Goal: Task Accomplishment & Management: Use online tool/utility

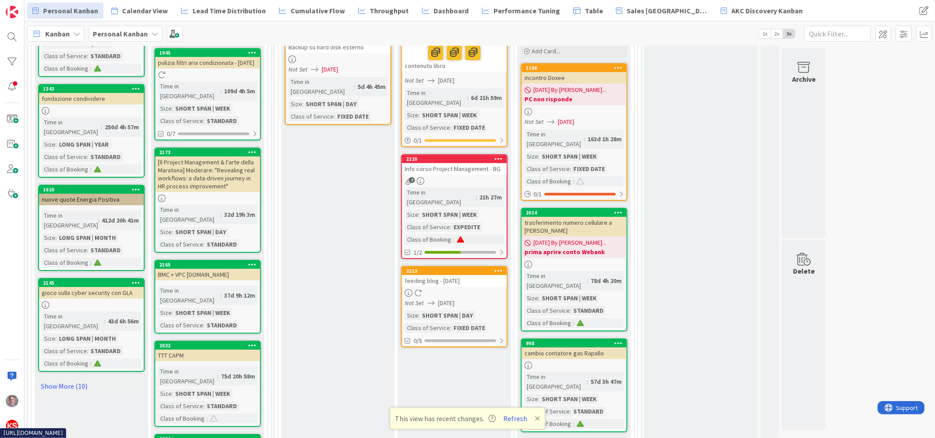
click at [487, 289] on div at bounding box center [454, 293] width 105 height 8
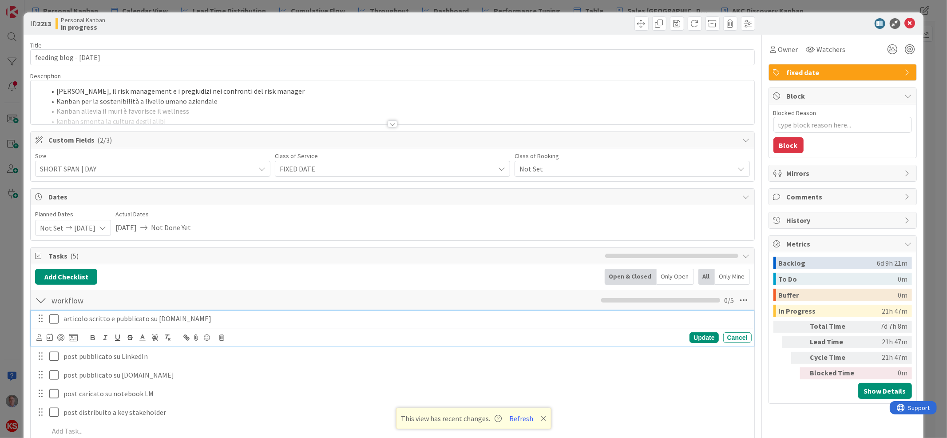
click at [56, 318] on icon at bounding box center [53, 318] width 9 height 11
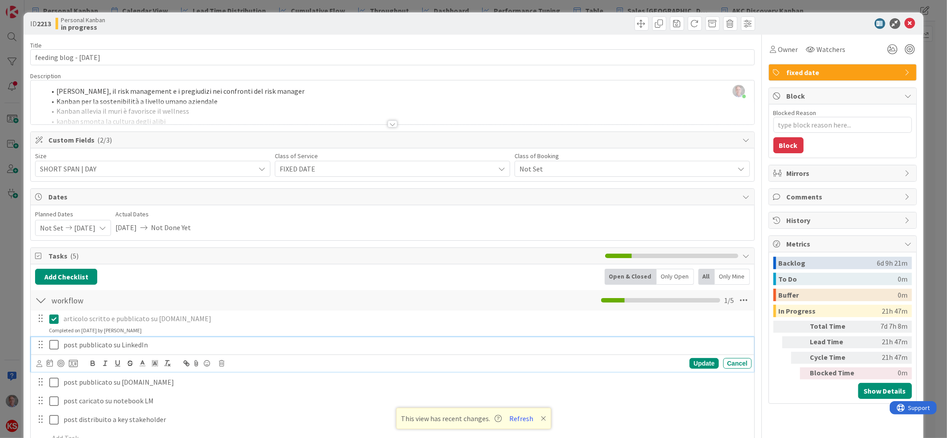
click at [55, 346] on icon at bounding box center [53, 344] width 9 height 11
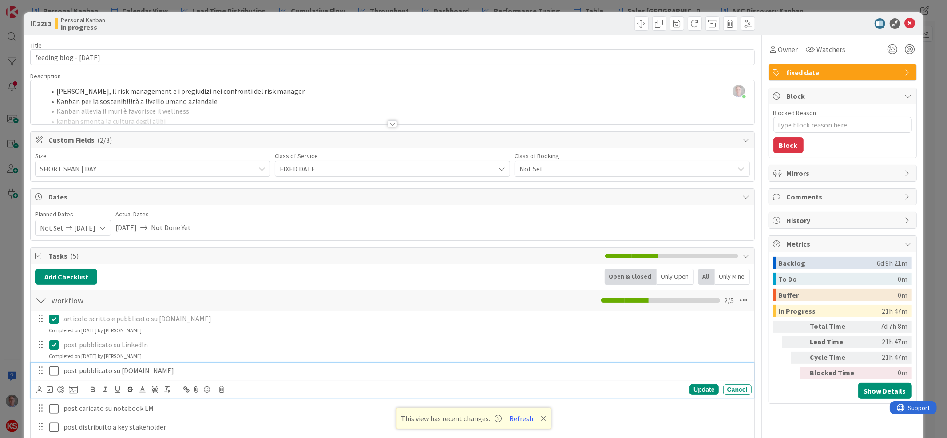
click at [52, 371] on icon at bounding box center [53, 370] width 9 height 11
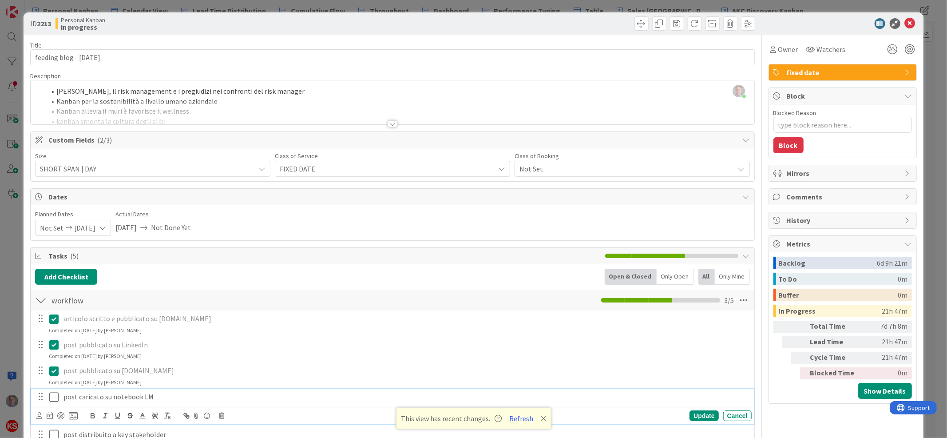
click at [53, 395] on icon at bounding box center [53, 396] width 9 height 11
type textarea "x"
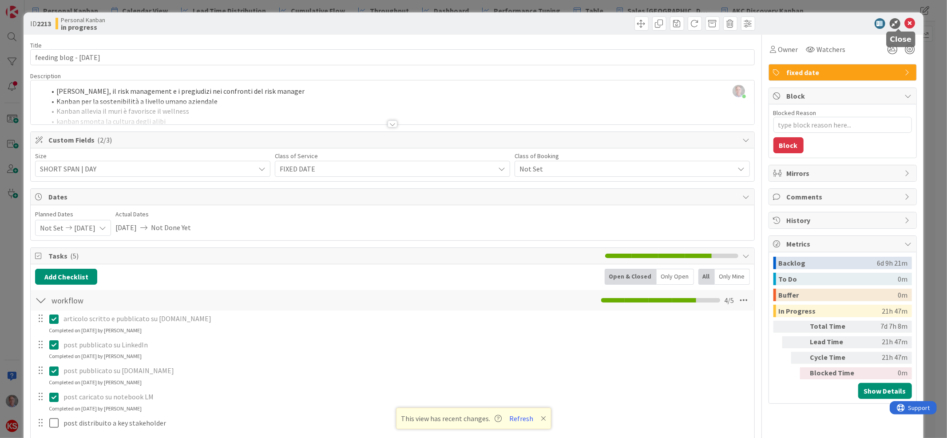
click at [904, 24] on icon at bounding box center [909, 23] width 11 height 11
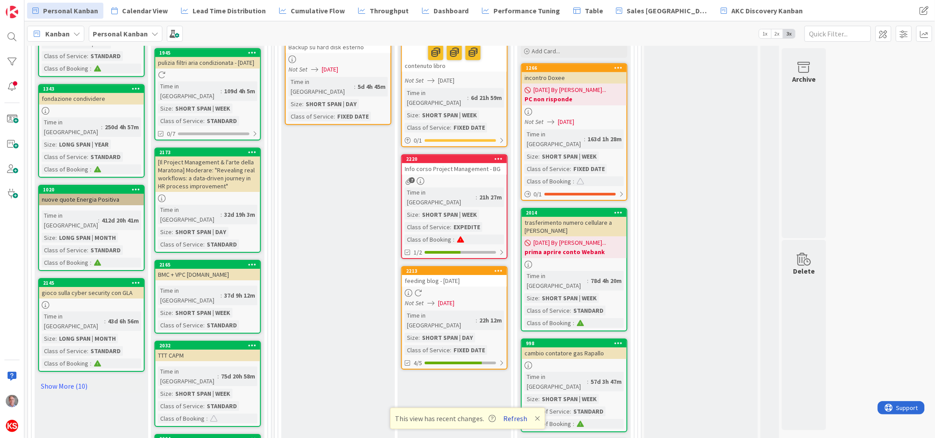
click at [512, 418] on button "Refresh" at bounding box center [515, 418] width 30 height 12
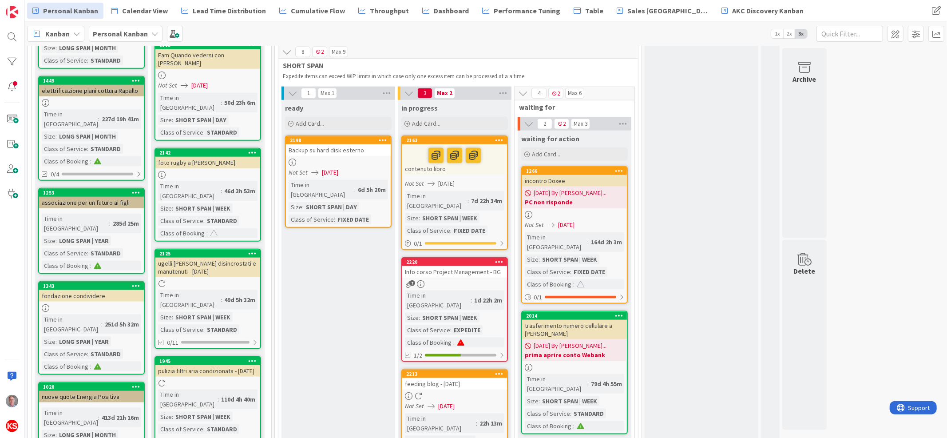
scroll to position [862, 0]
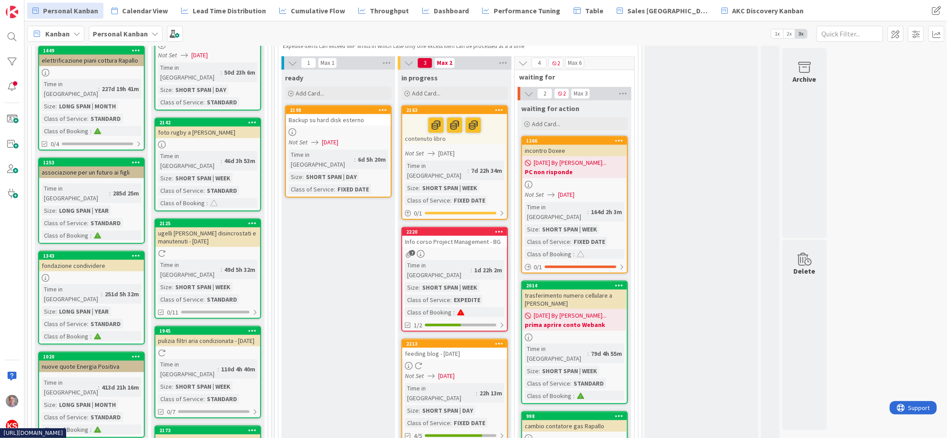
click at [459, 347] on div "feeding blog - [DATE]" at bounding box center [454, 353] width 105 height 12
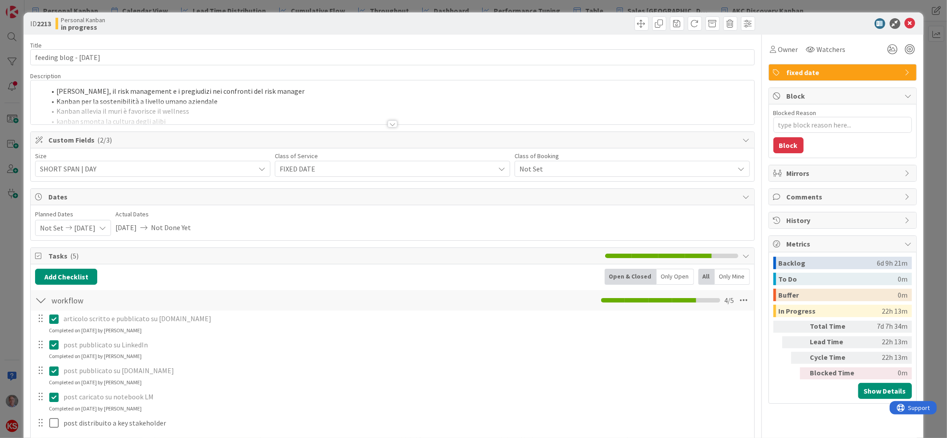
click at [387, 122] on div at bounding box center [392, 123] width 10 height 7
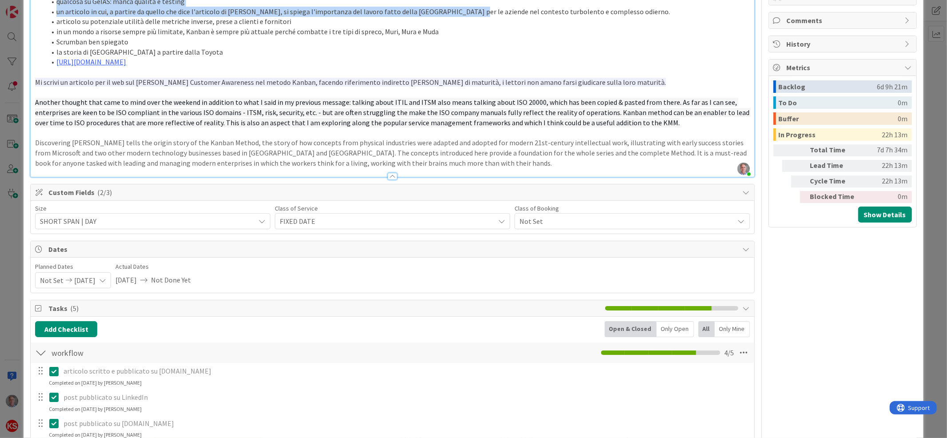
scroll to position [99, 0]
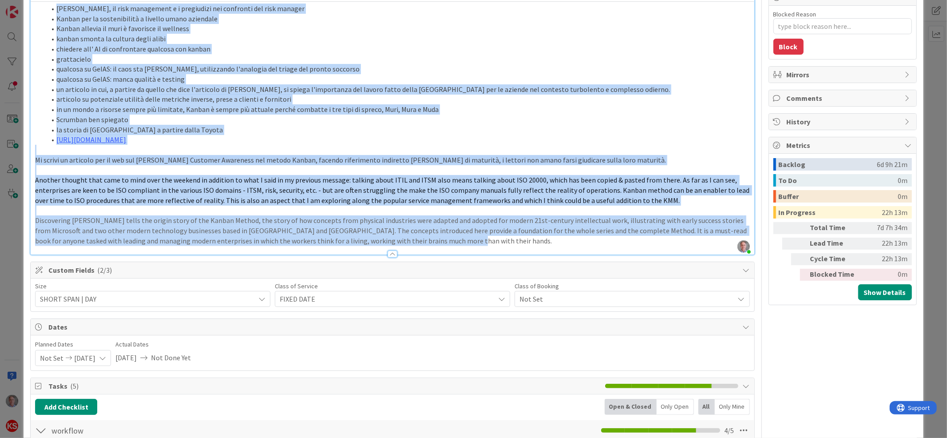
drag, startPoint x: 54, startPoint y: 107, endPoint x: 447, endPoint y: 254, distance: 419.3
click at [447, 254] on div "Description Marco Re just joined Cassandra di Troia, il risk management e i pre…" at bounding box center [392, 113] width 724 height 281
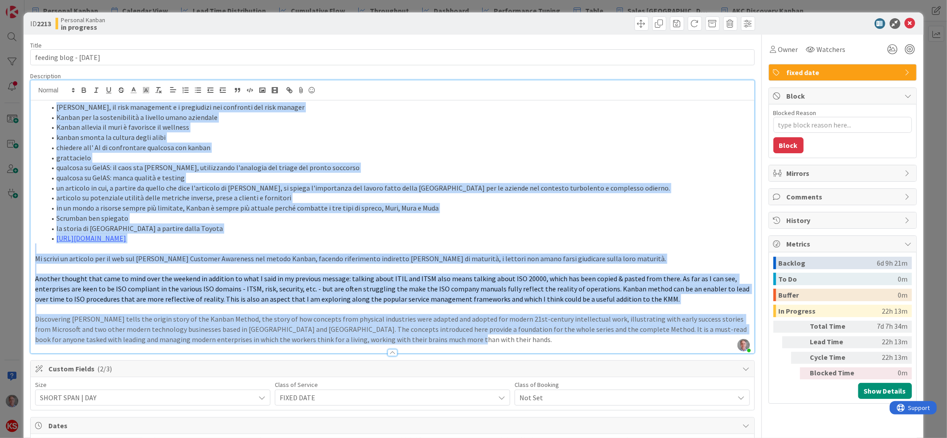
copy div "Cassandra di Troia, il risk management e i pregiudizi nei confronti del risk ma…"
click at [904, 19] on icon at bounding box center [909, 23] width 11 height 11
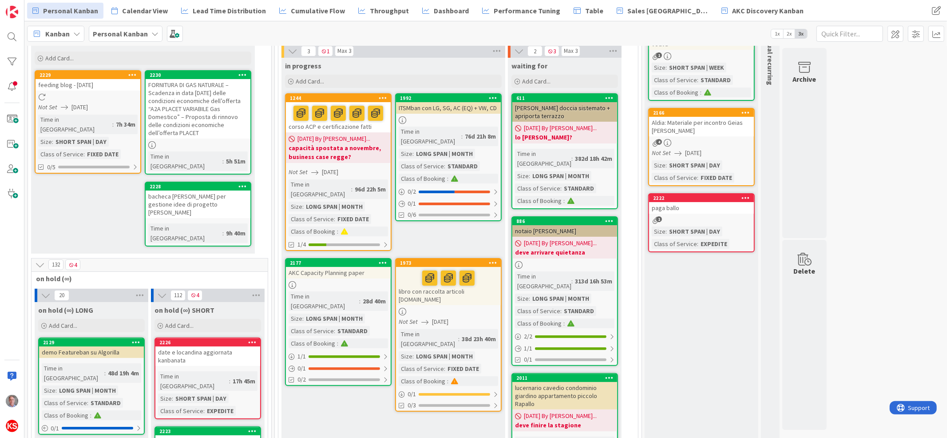
scroll to position [17, 0]
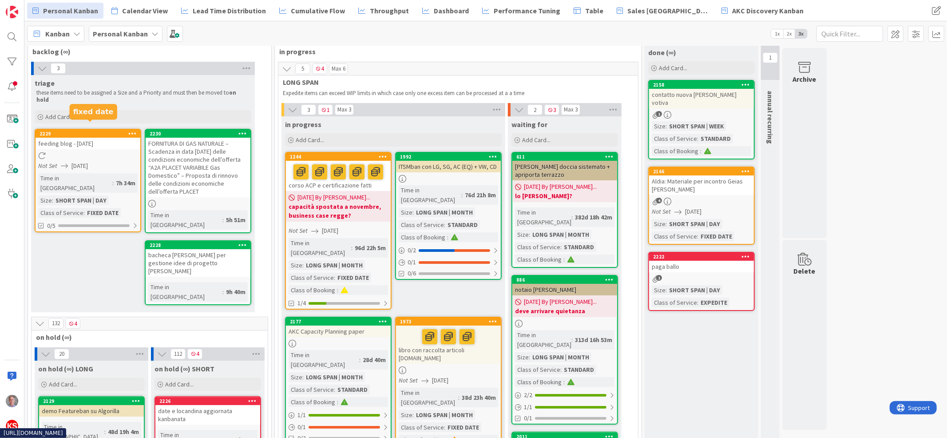
click at [108, 130] on div "2229" at bounding box center [89, 133] width 101 height 6
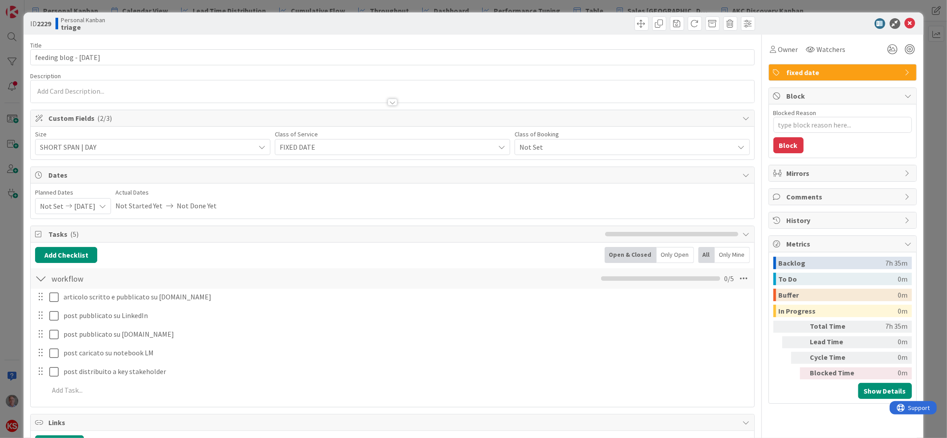
click at [387, 100] on div at bounding box center [392, 102] width 10 height 7
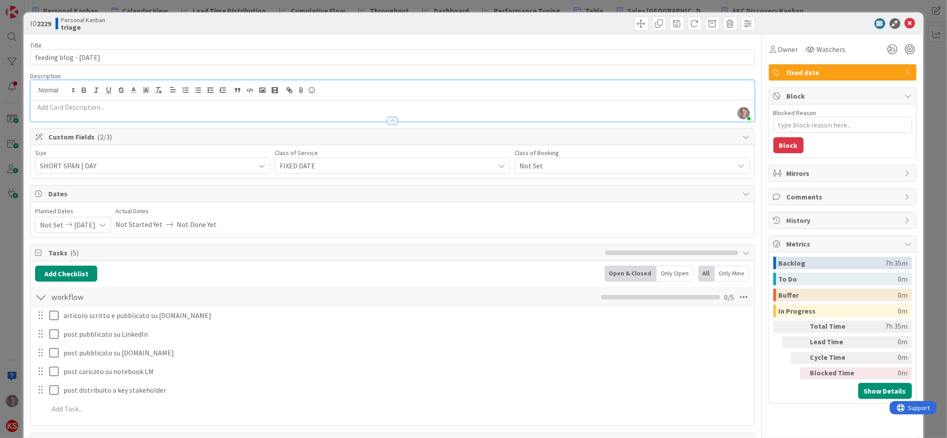
click at [366, 108] on p at bounding box center [392, 107] width 714 height 10
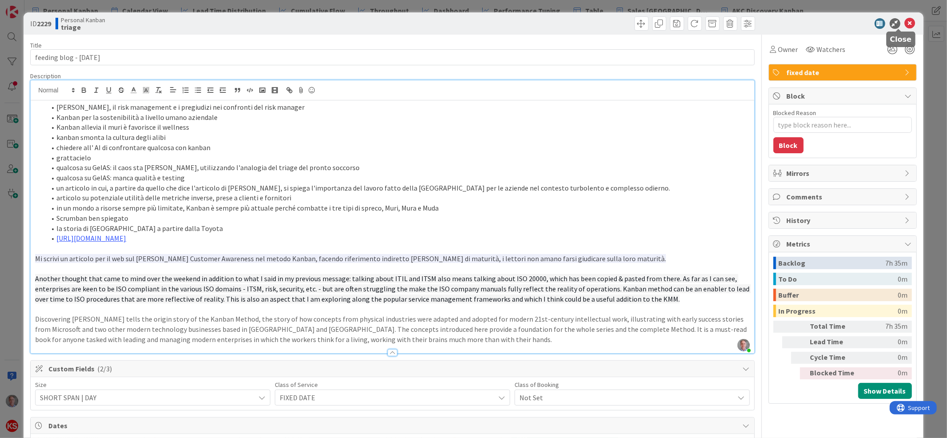
click at [904, 24] on icon at bounding box center [909, 23] width 11 height 11
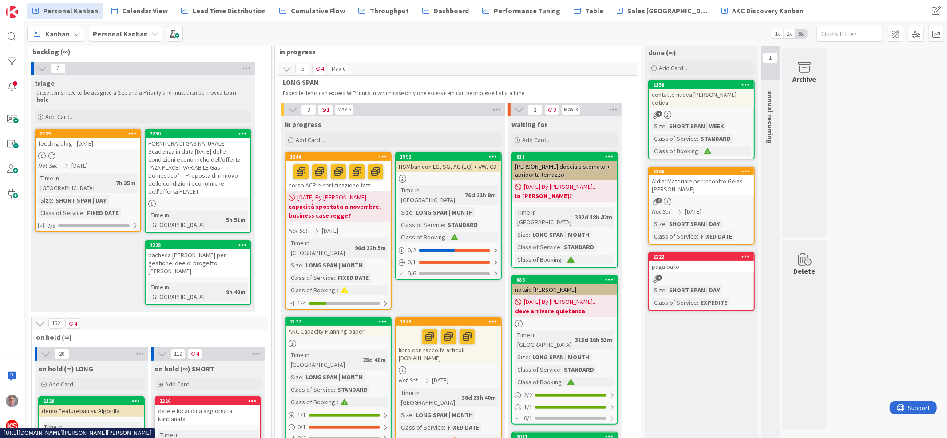
click at [213, 249] on div "bacheca Trello per gestione idee di progetto Cardea" at bounding box center [198, 263] width 105 height 28
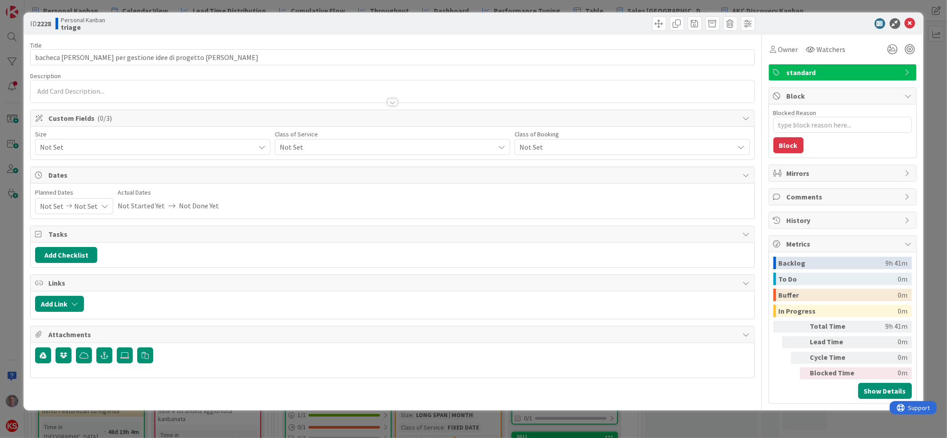
click at [322, 148] on span "Not Set" at bounding box center [385, 147] width 210 height 12
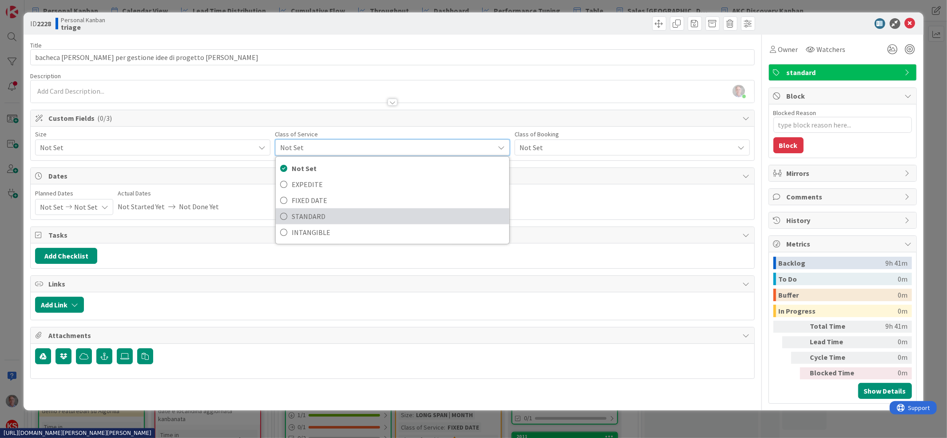
click at [315, 211] on span "STANDARD" at bounding box center [398, 215] width 213 height 13
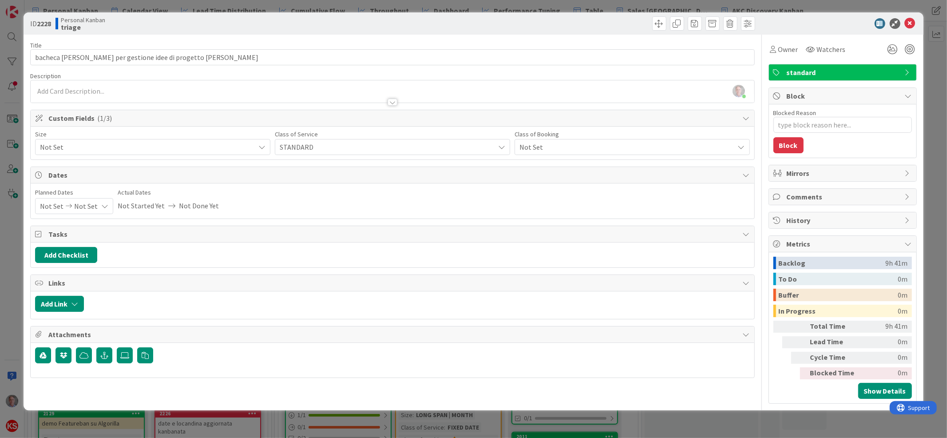
click at [253, 146] on div "Not Set" at bounding box center [152, 147] width 235 height 16
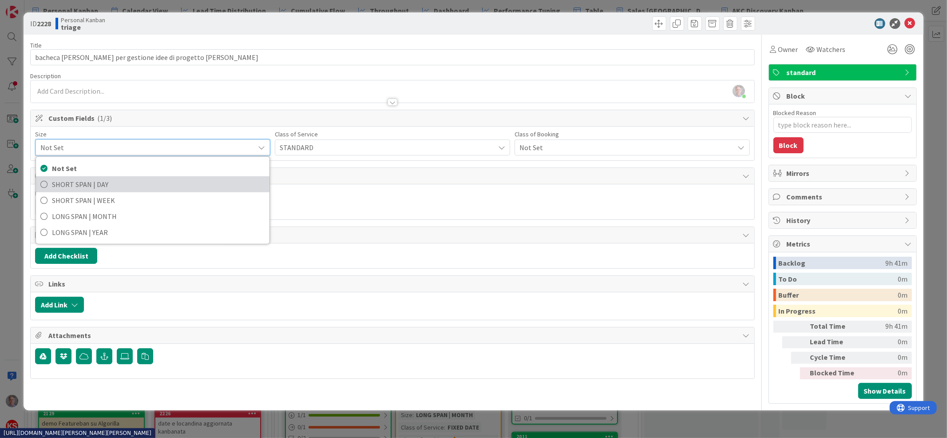
click at [217, 186] on span "SHORT SPAN | DAY" at bounding box center [158, 184] width 213 height 13
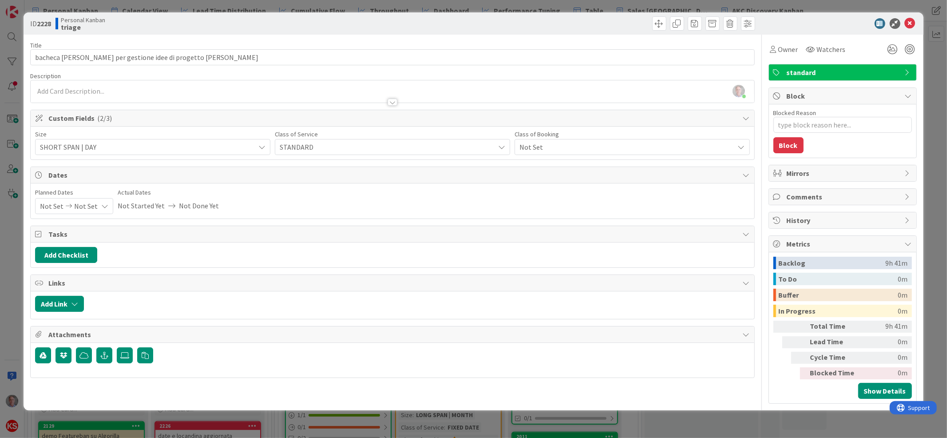
click at [545, 147] on span "Not Set" at bounding box center [624, 147] width 210 height 12
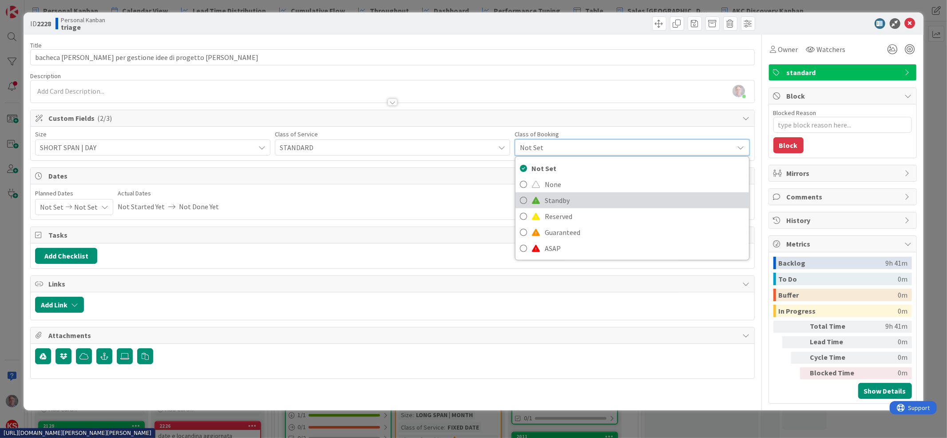
click at [550, 197] on span "Standby" at bounding box center [645, 199] width 200 height 13
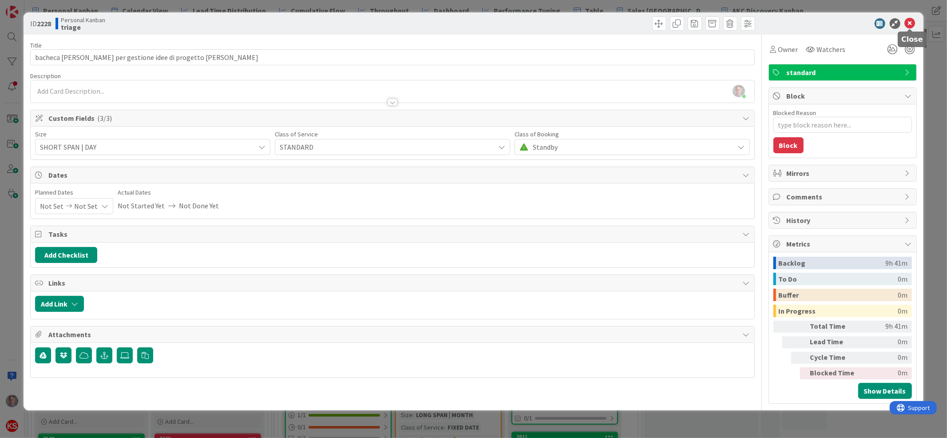
click at [908, 25] on icon at bounding box center [909, 23] width 11 height 11
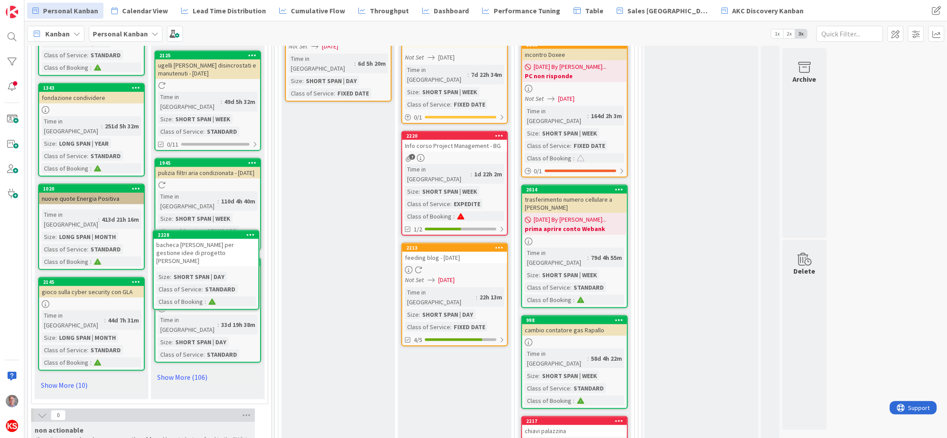
scroll to position [958, 0]
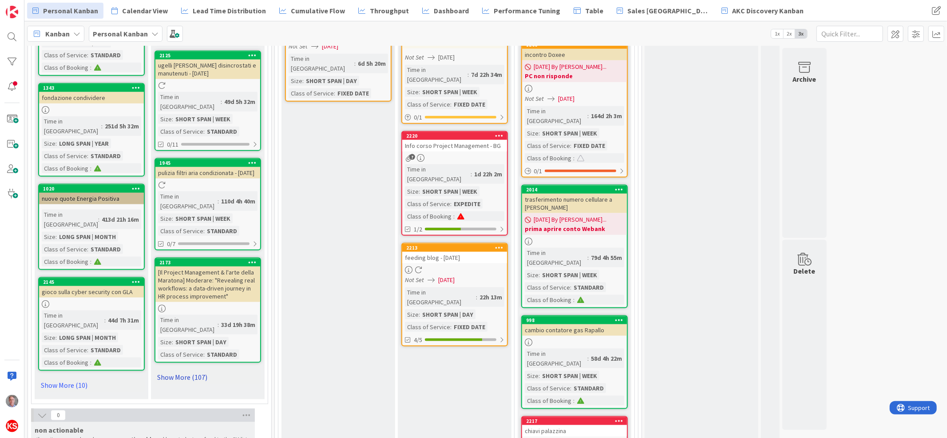
click at [200, 370] on link "Show More (107)" at bounding box center [207, 377] width 107 height 14
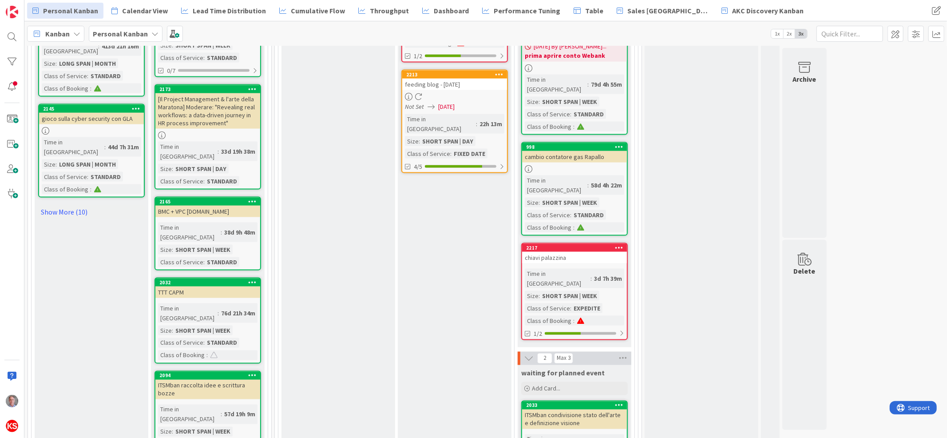
scroll to position [1060, 0]
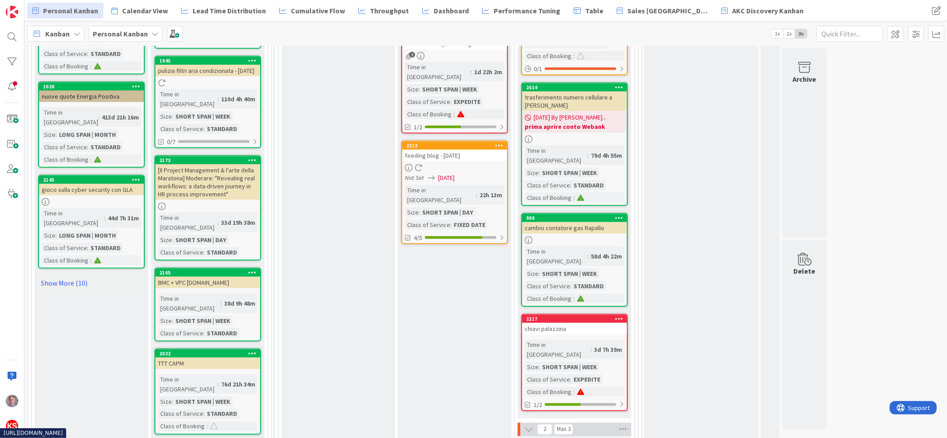
click at [581, 314] on link "2217 chiavi palazzina Time in Column : 3d 7h 39m Size : SHORT SPAN | WEEK Class…" at bounding box center [574, 362] width 107 height 97
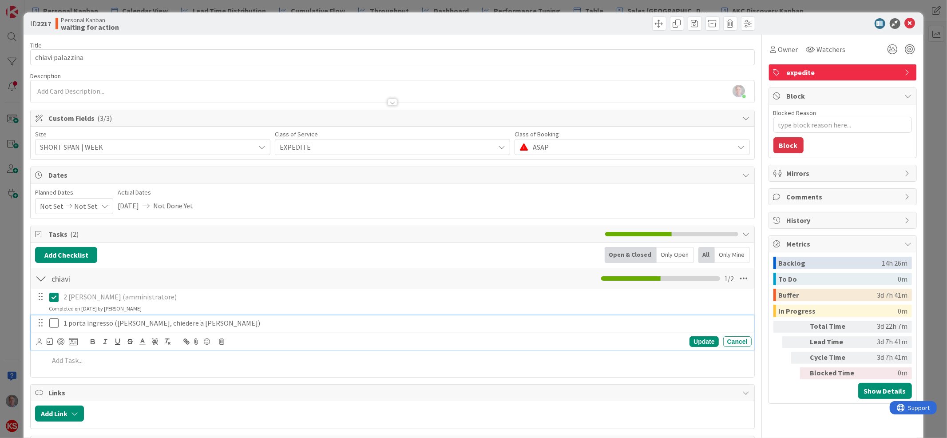
click at [55, 326] on icon at bounding box center [53, 322] width 9 height 11
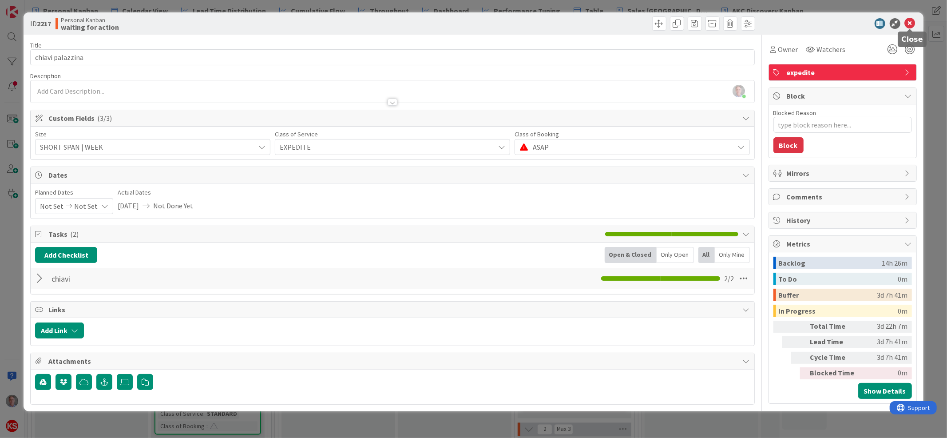
click at [912, 23] on icon at bounding box center [909, 23] width 11 height 11
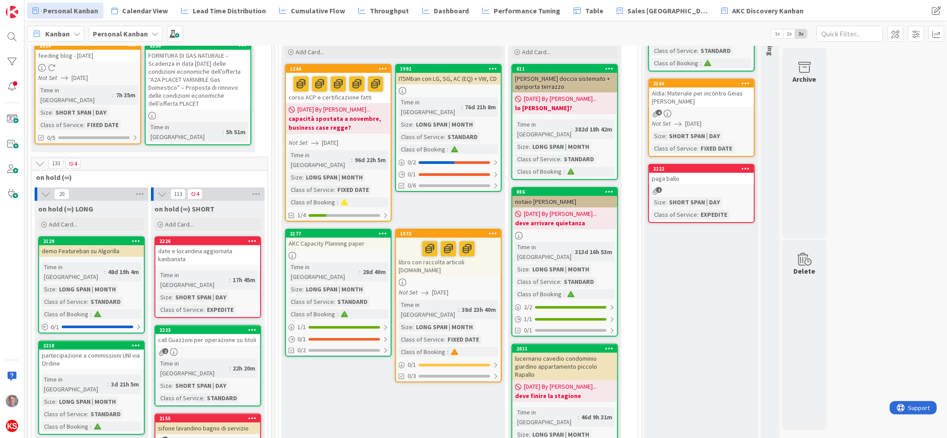
scroll to position [77, 0]
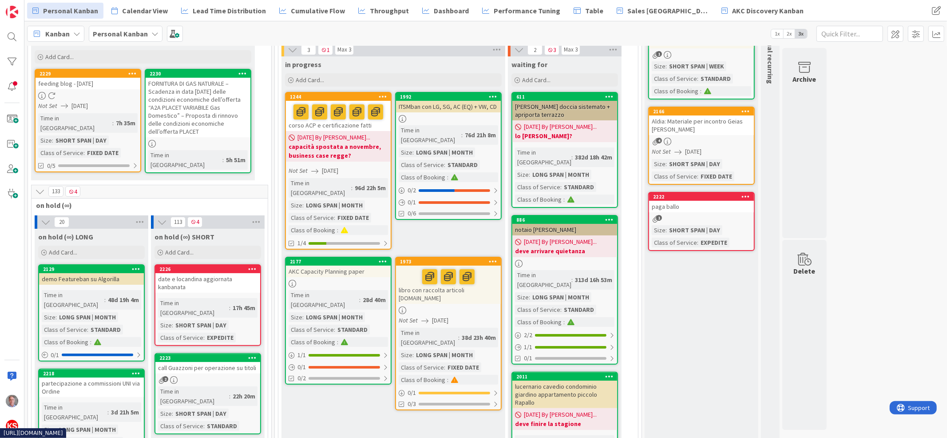
click at [193, 96] on div "FORNITURA DI GAS NATURALE – Scadenza in data [DATE] delle condizioni economiche…" at bounding box center [198, 107] width 105 height 59
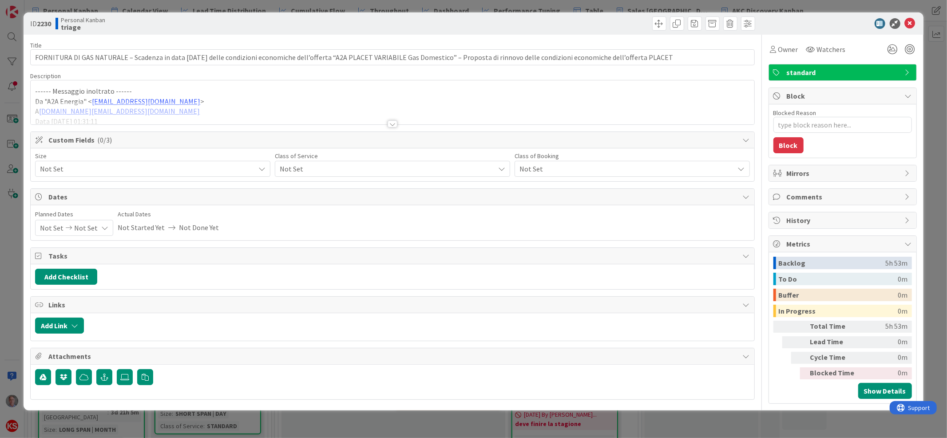
click at [807, 72] on span "standard" at bounding box center [843, 72] width 114 height 11
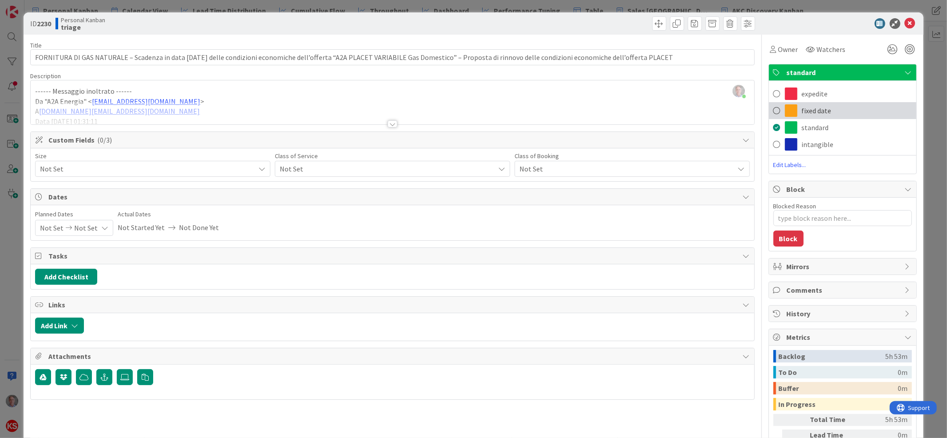
click at [798, 103] on div "fixed date" at bounding box center [842, 110] width 147 height 17
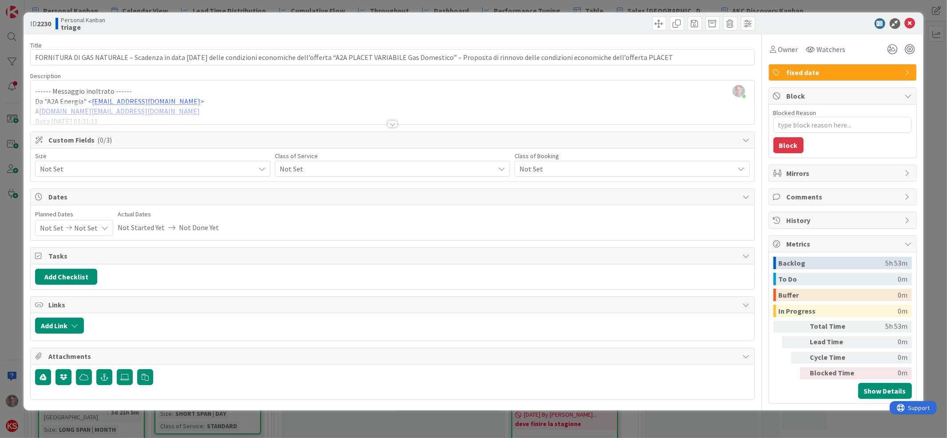
click at [425, 166] on span "Not Set" at bounding box center [385, 168] width 210 height 12
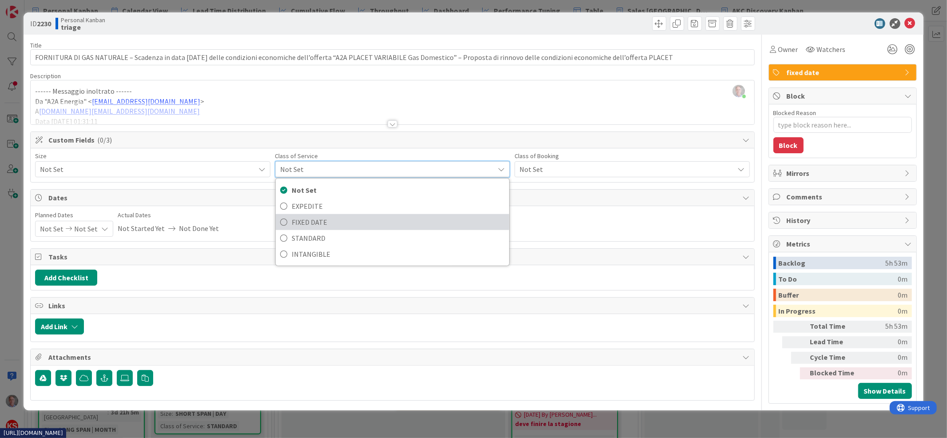
click at [383, 225] on span "FIXED DATE" at bounding box center [398, 221] width 213 height 13
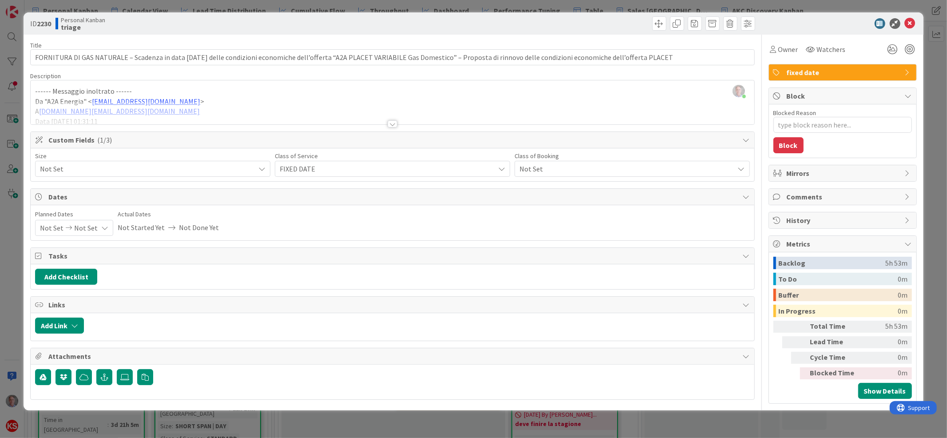
click at [222, 166] on span "Not Set" at bounding box center [145, 168] width 210 height 12
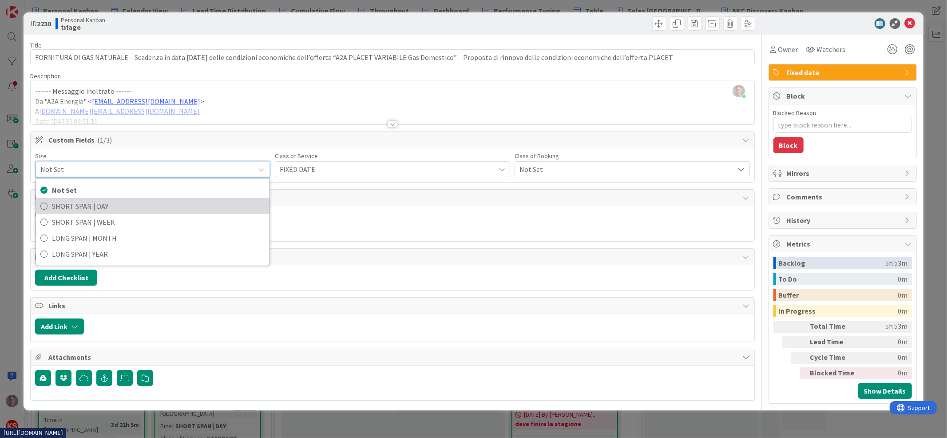
click at [205, 206] on span "SHORT SPAN | DAY" at bounding box center [158, 205] width 213 height 13
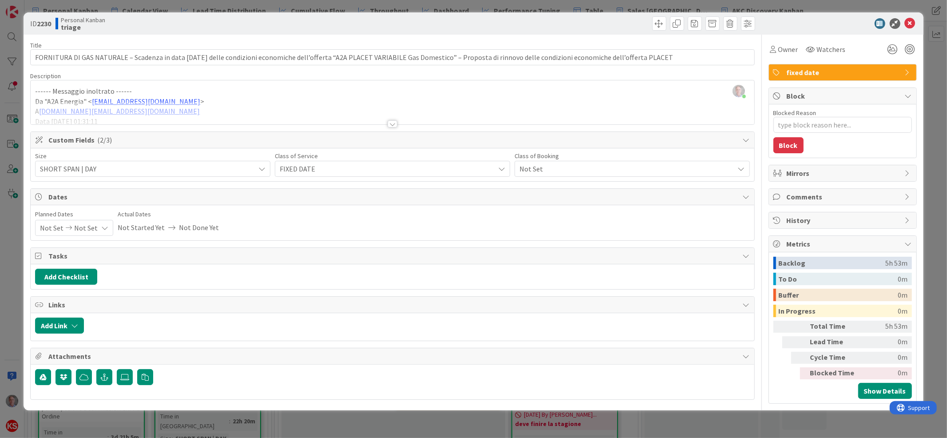
type textarea "x"
click at [103, 226] on icon at bounding box center [104, 227] width 7 height 7
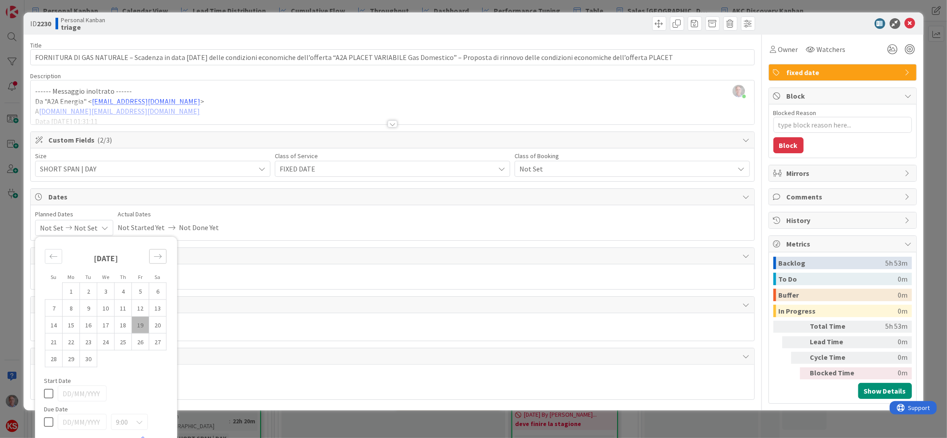
click at [157, 256] on icon "Move forward to switch to the next month." at bounding box center [158, 256] width 8 height 8
click at [108, 361] on td "31" at bounding box center [105, 358] width 17 height 17
type input "[DATE]"
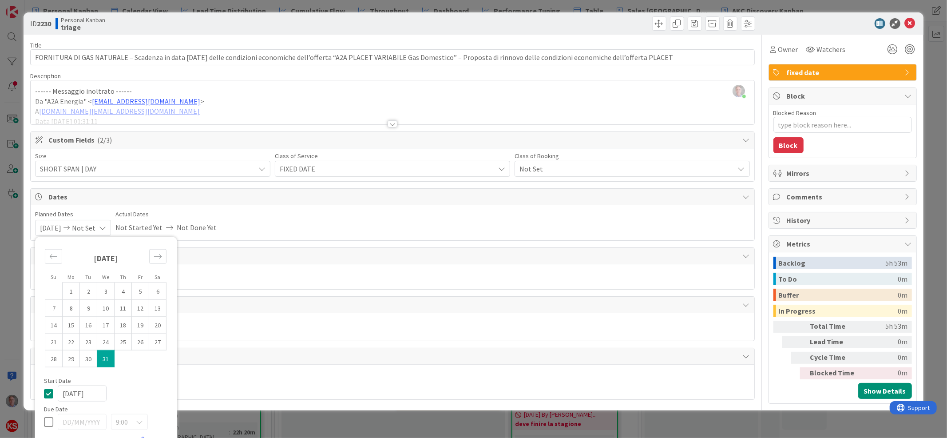
type textarea "x"
click at [49, 395] on icon at bounding box center [48, 392] width 9 height 11
type textarea "x"
click at [48, 419] on icon at bounding box center [48, 421] width 9 height 11
type input "[DATE]"
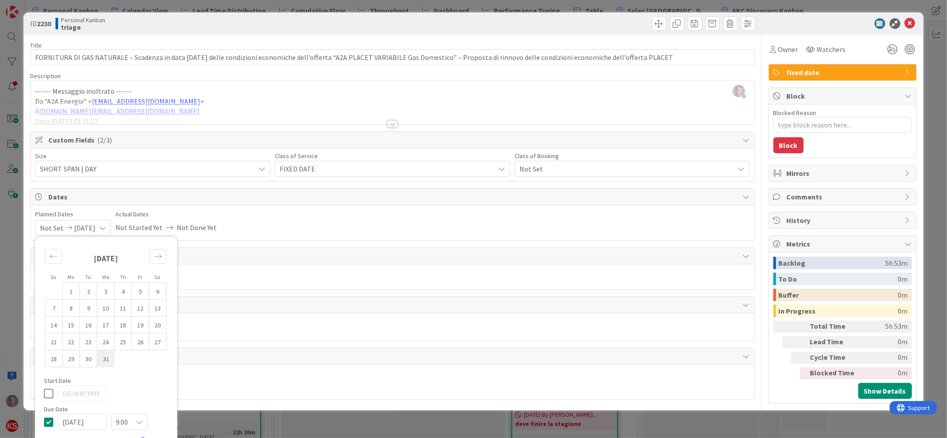
type textarea "x"
click at [108, 360] on td "31" at bounding box center [105, 358] width 17 height 17
type input "[DATE]"
type textarea "x"
click at [904, 24] on icon at bounding box center [909, 23] width 11 height 11
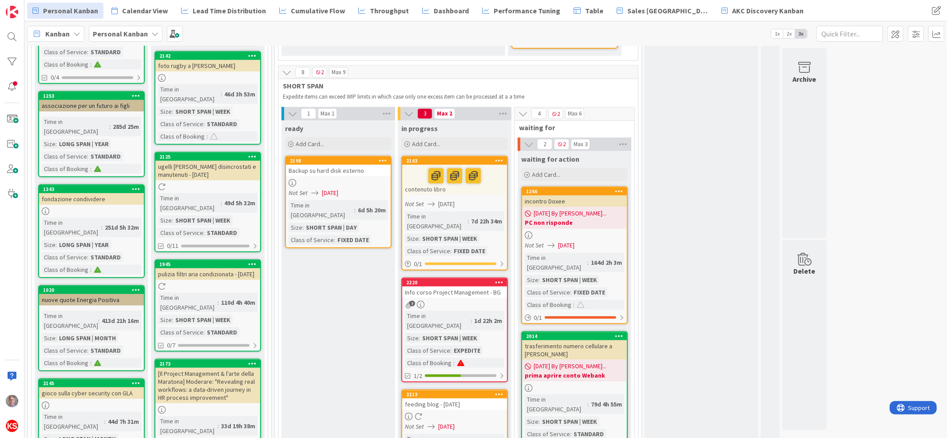
scroll to position [826, 0]
